Goal: Check status: Check status

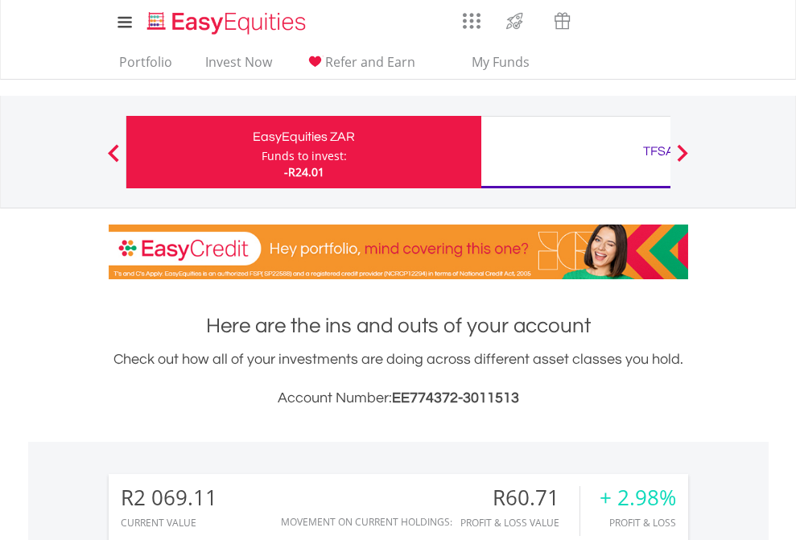
scroll to position [155, 253]
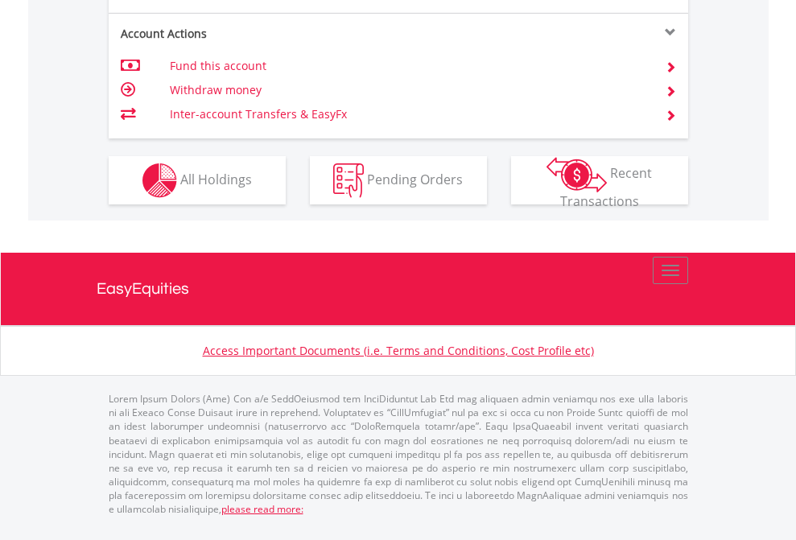
scroll to position [1511, 0]
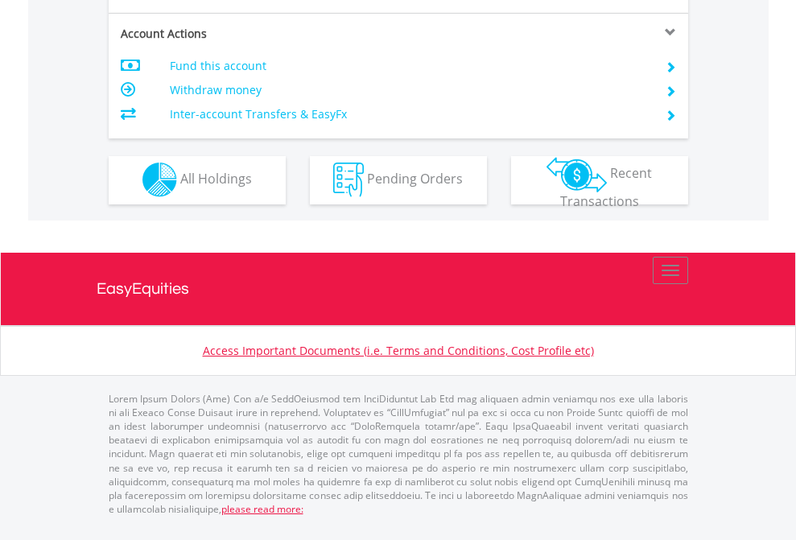
scroll to position [1506, 0]
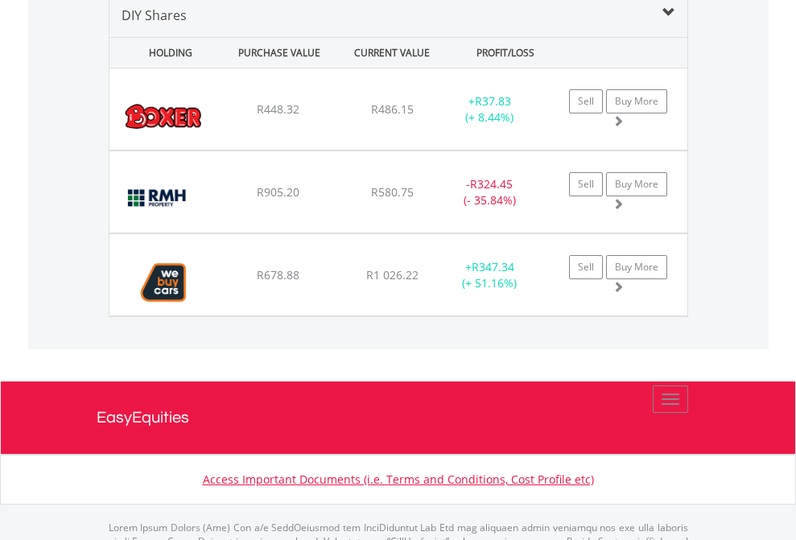
scroll to position [1556, 0]
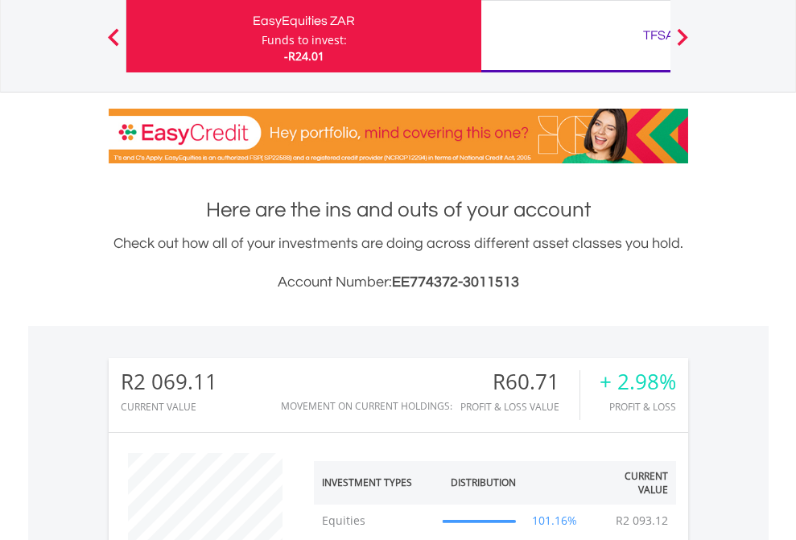
scroll to position [155, 253]
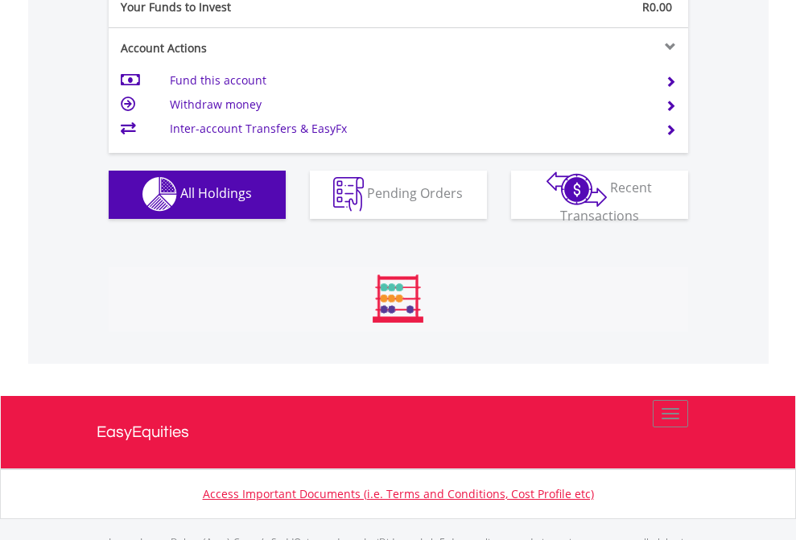
scroll to position [1594, 0]
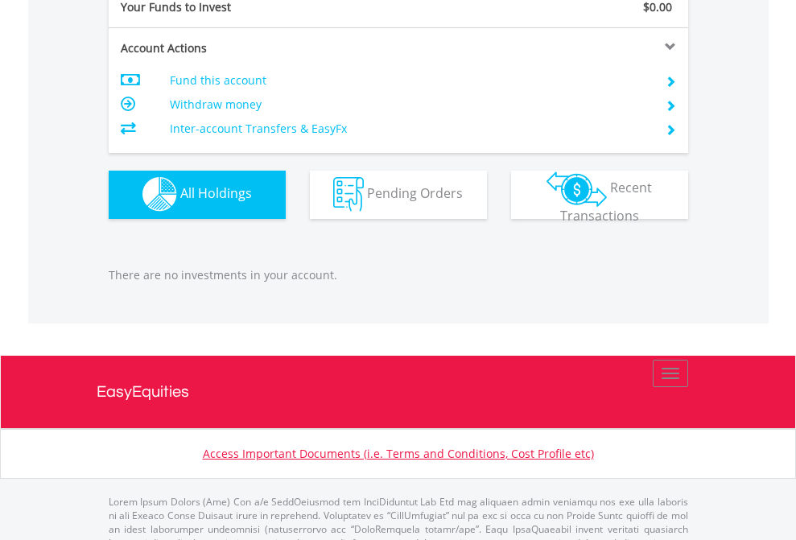
scroll to position [1594, 0]
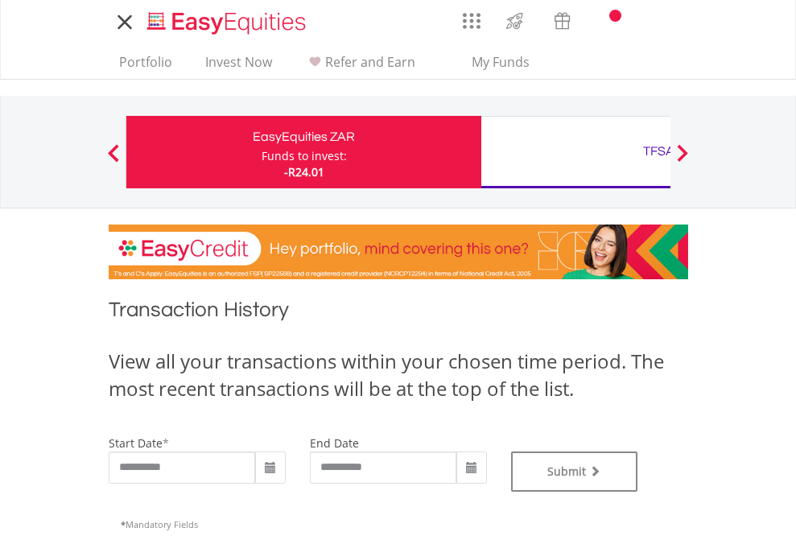
type input "**********"
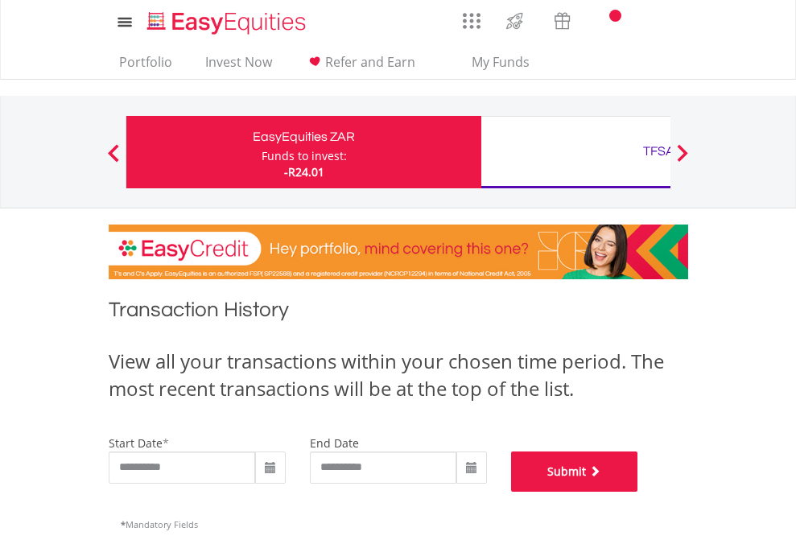
click at [638, 492] on button "Submit" at bounding box center [574, 472] width 127 height 40
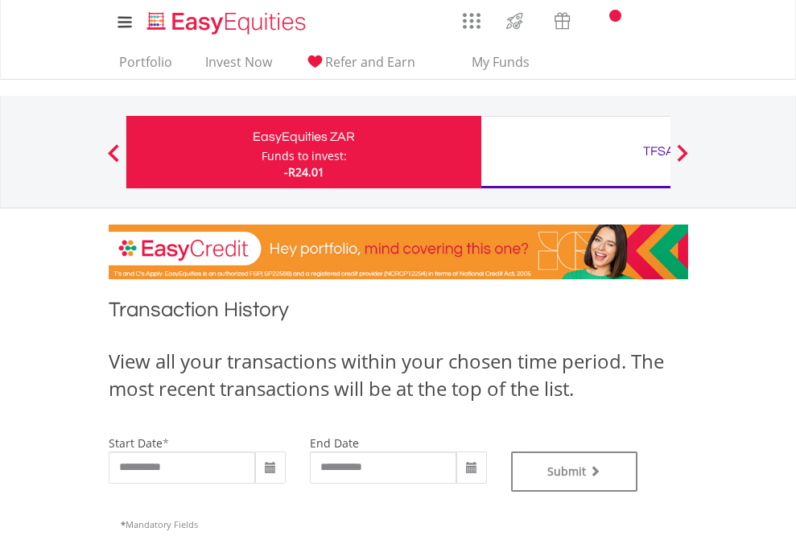
click at [576, 152] on div "TFSA" at bounding box center [659, 151] width 336 height 23
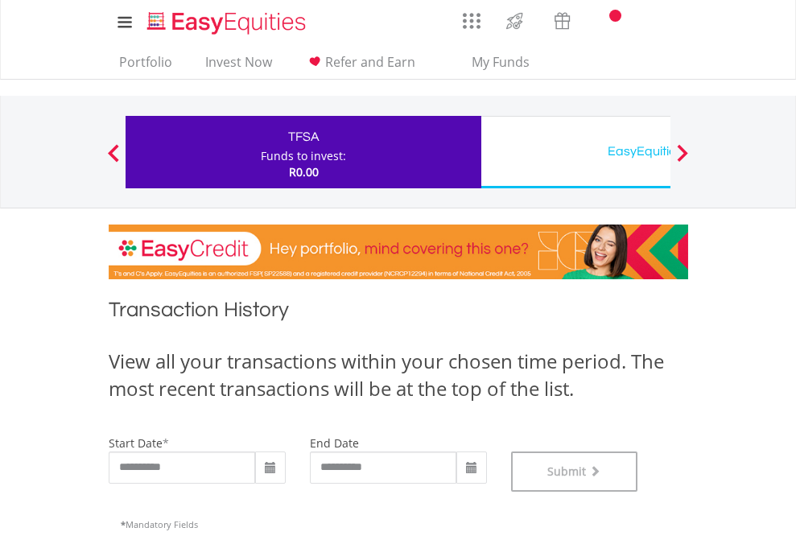
scroll to position [653, 0]
click at [576, 152] on div "EasyEquities USD" at bounding box center [659, 151] width 336 height 23
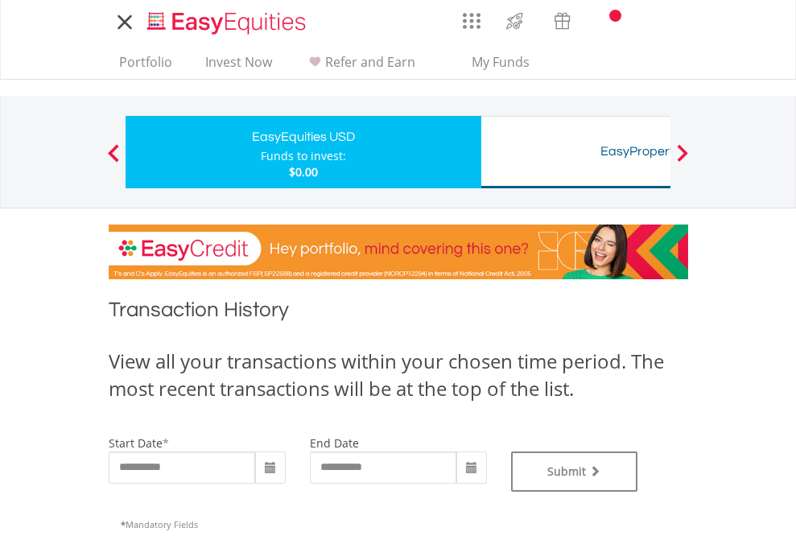
type input "**********"
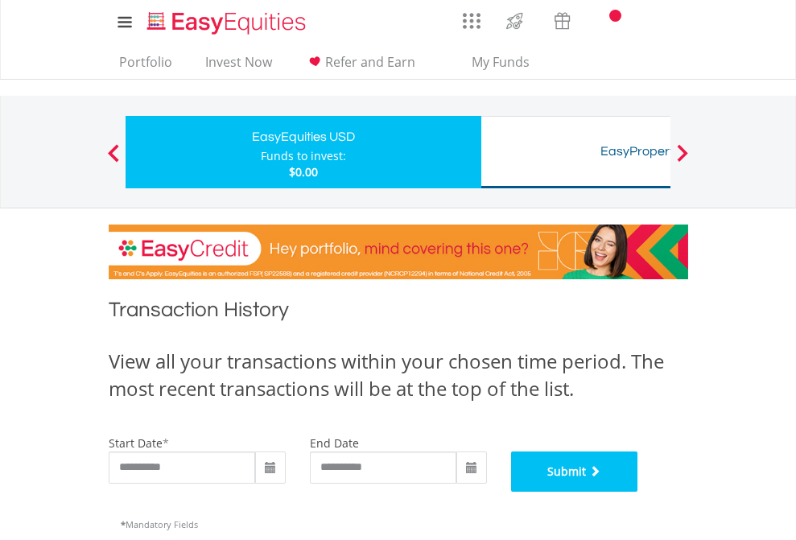
click at [638, 492] on button "Submit" at bounding box center [574, 472] width 127 height 40
